Goal: Task Accomplishment & Management: Use online tool/utility

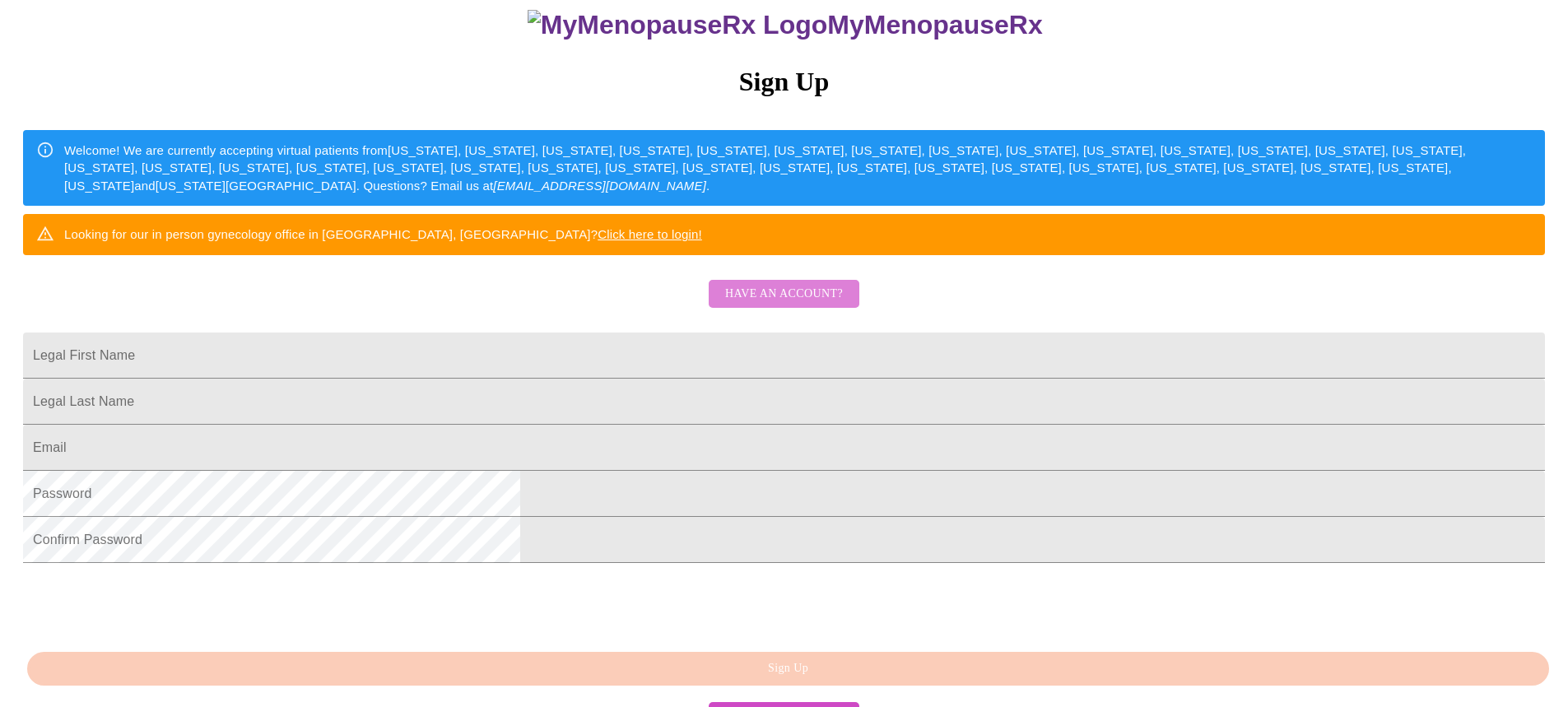
click at [805, 305] on span "Have an account?" at bounding box center [784, 294] width 117 height 20
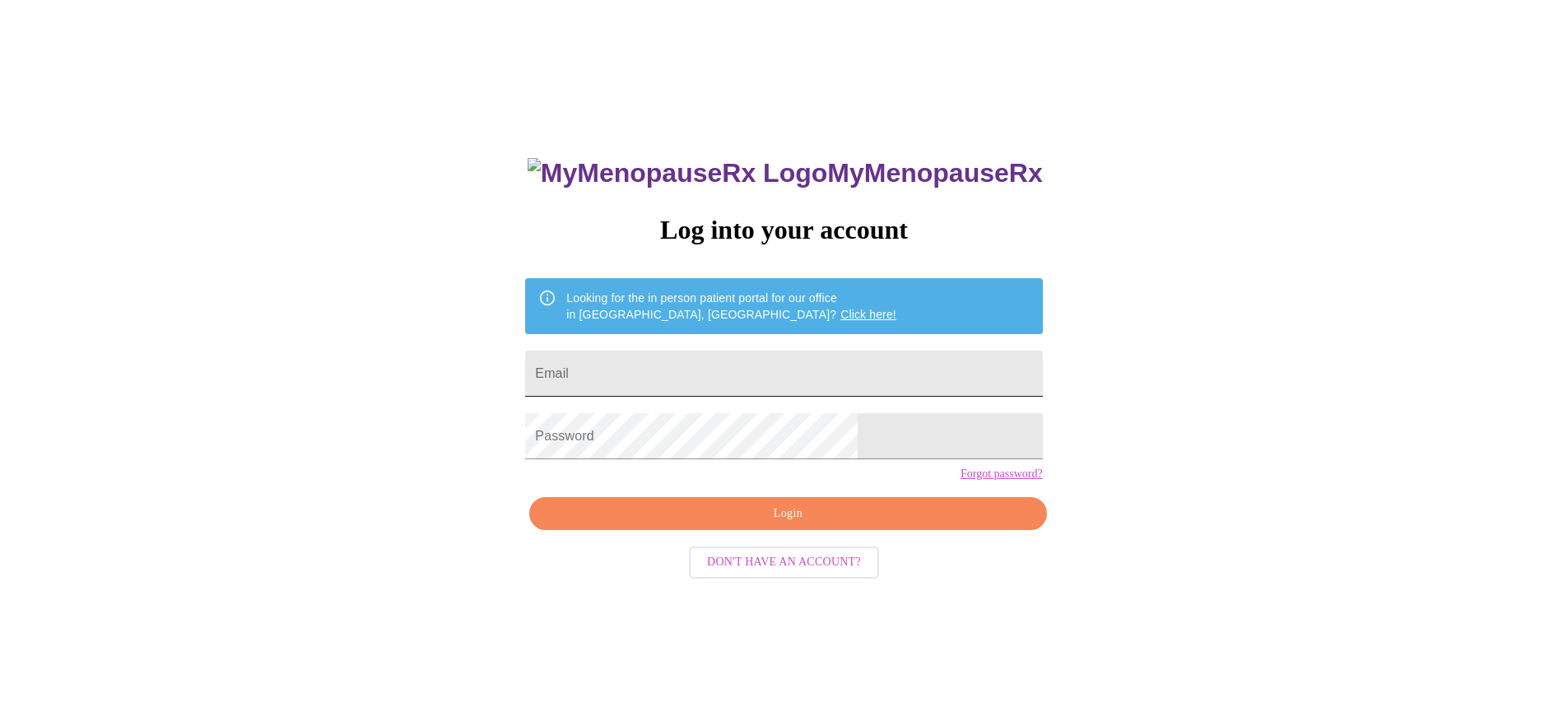
click at [695, 376] on input "Email" at bounding box center [784, 373] width 517 height 46
type input "[EMAIL_ADDRESS][DOMAIN_NAME]"
click at [815, 524] on span "Login" at bounding box center [787, 514] width 479 height 20
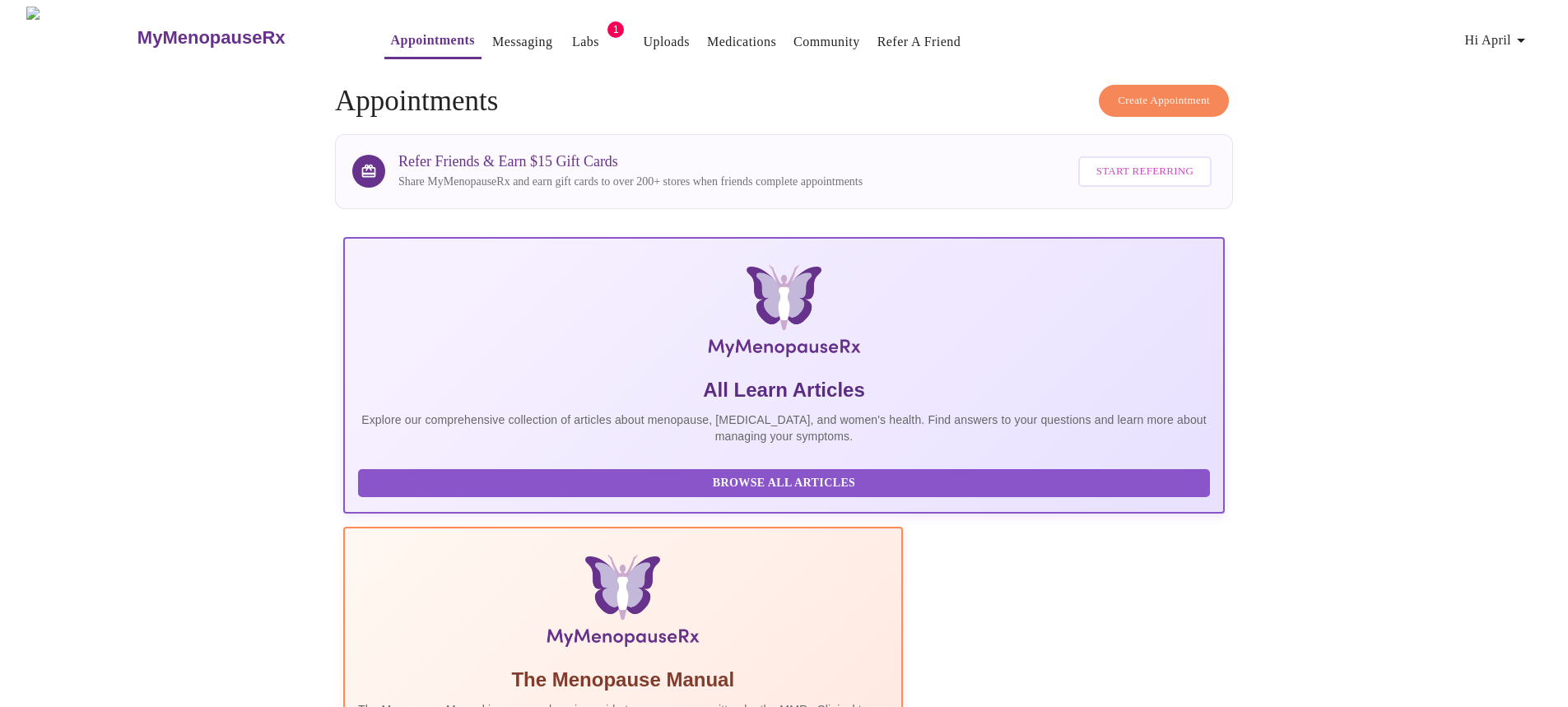
click at [607, 25] on span "1" at bounding box center [616, 30] width 17 height 17
click at [572, 31] on link "Labs" at bounding box center [585, 42] width 27 height 23
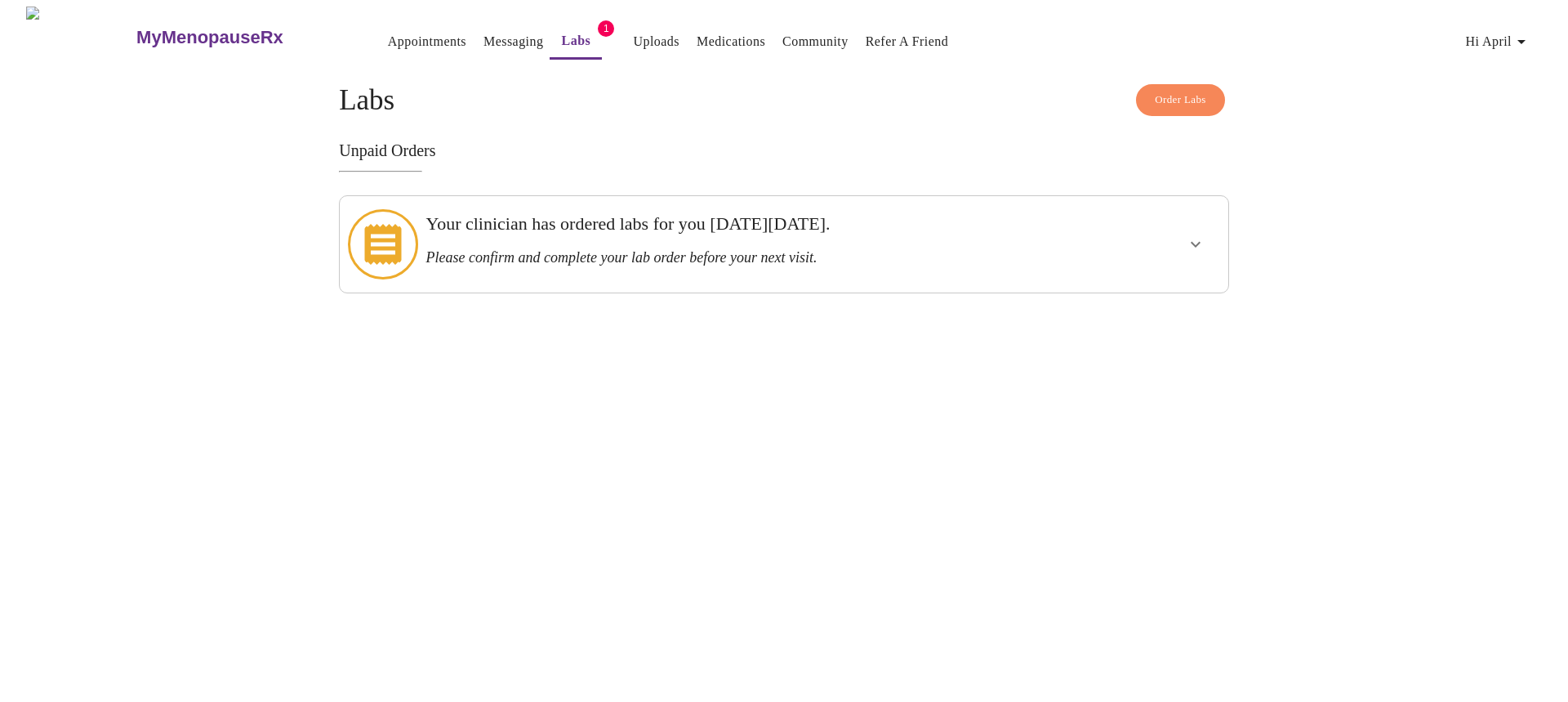
click at [410, 39] on link "Appointments" at bounding box center [427, 42] width 79 height 23
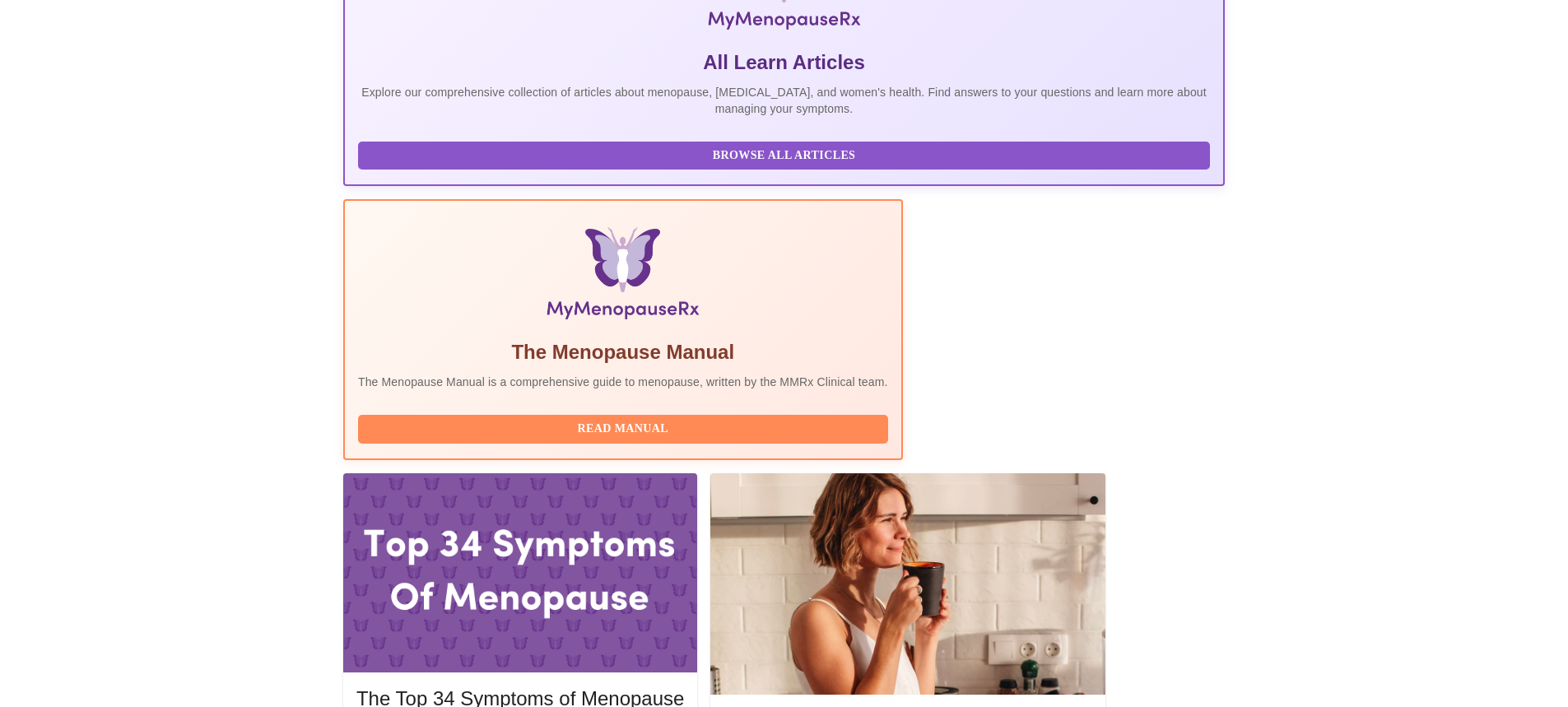
scroll to position [329, 0]
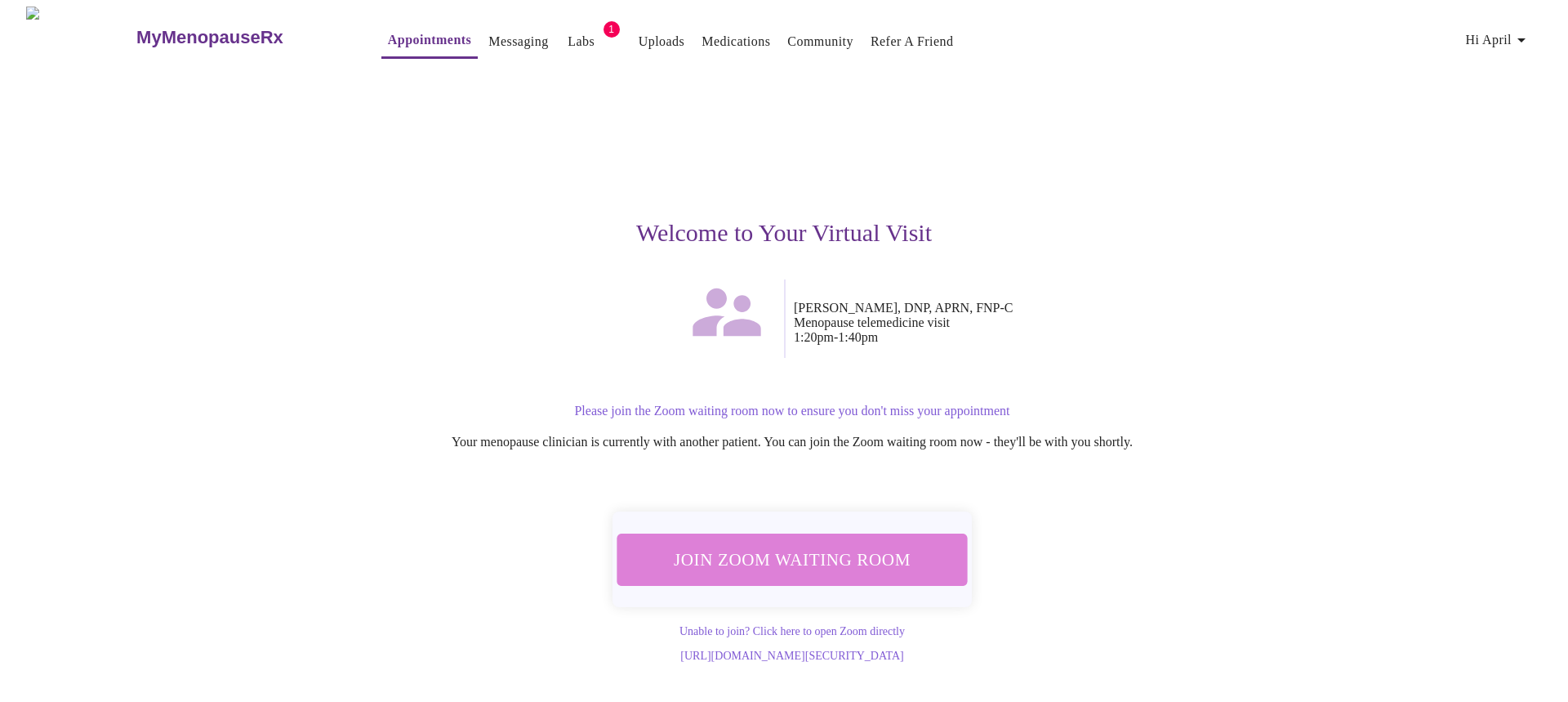
click at [817, 548] on span "Join Zoom Waiting Room" at bounding box center [792, 559] width 307 height 31
